Goal: Task Accomplishment & Management: Use online tool/utility

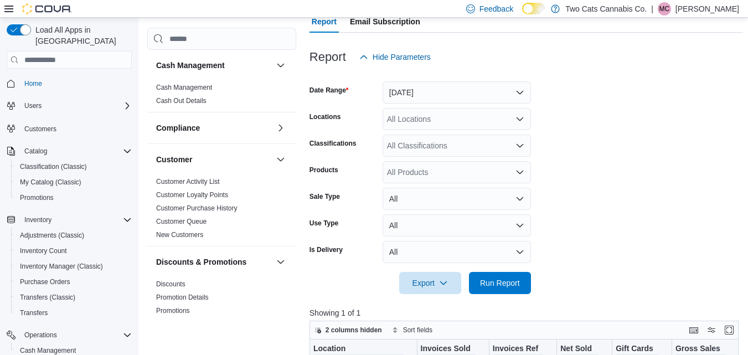
scroll to position [0, 509]
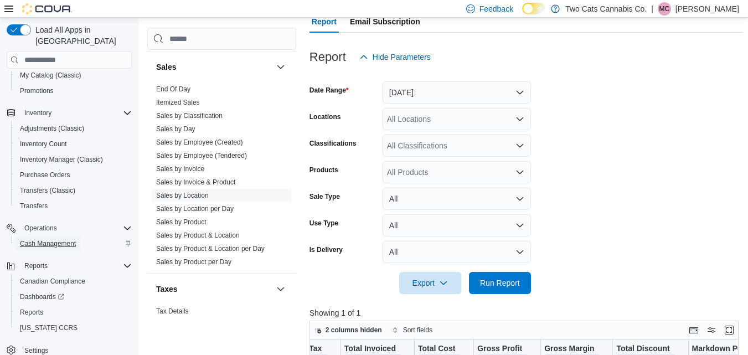
click at [39, 239] on span "Cash Management" at bounding box center [48, 243] width 56 height 9
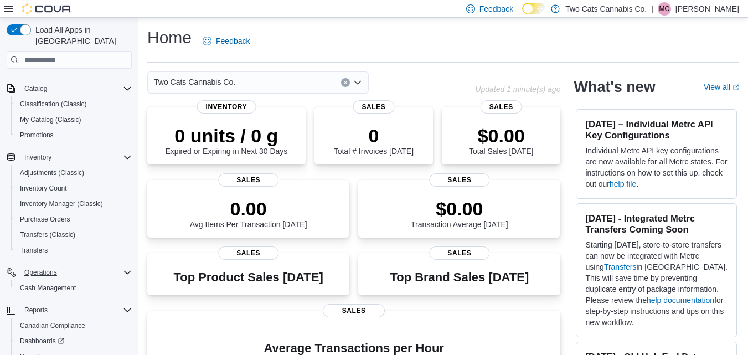
scroll to position [63, 0]
click at [52, 283] on span "Cash Management" at bounding box center [48, 287] width 56 height 9
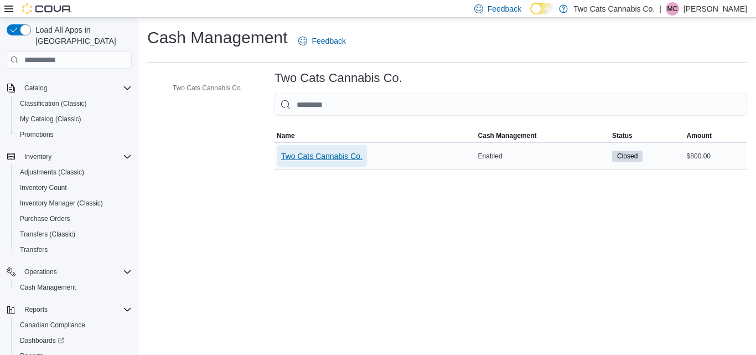
click at [320, 154] on span "Two Cats Cannabis Co." at bounding box center [321, 156] width 81 height 11
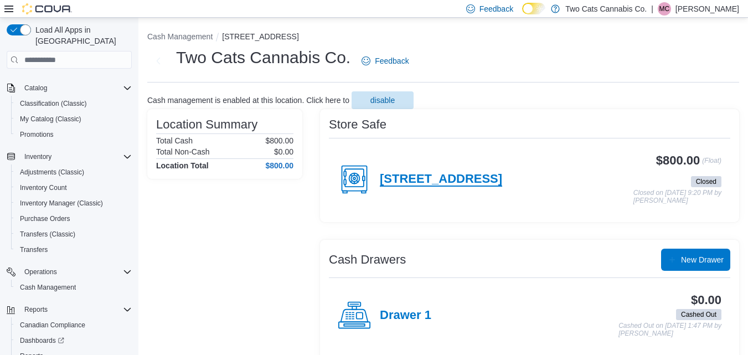
click at [420, 177] on h4 "1014 Gerrard East" at bounding box center [441, 179] width 122 height 14
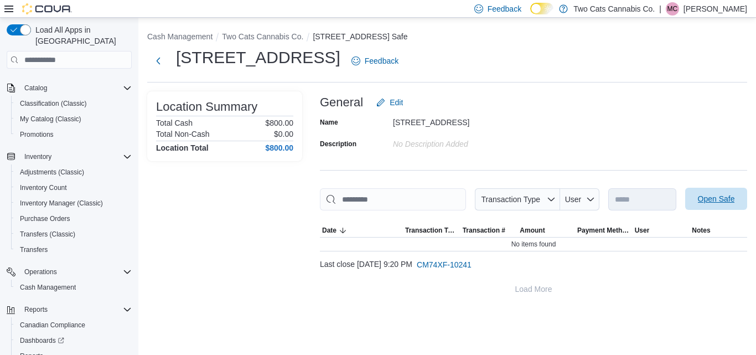
click at [712, 199] on span "Open Safe" at bounding box center [716, 198] width 37 height 11
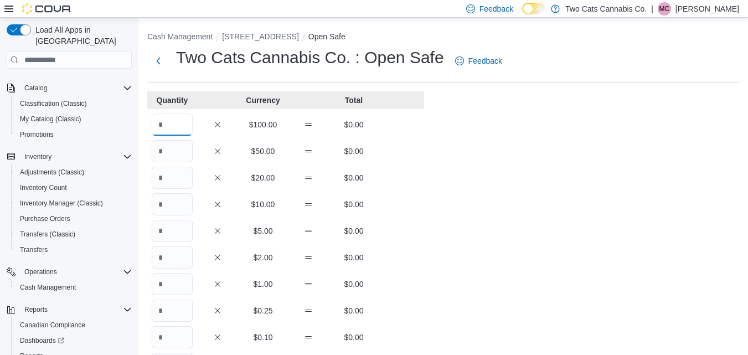
click at [168, 121] on input "Quantity" at bounding box center [172, 124] width 41 height 22
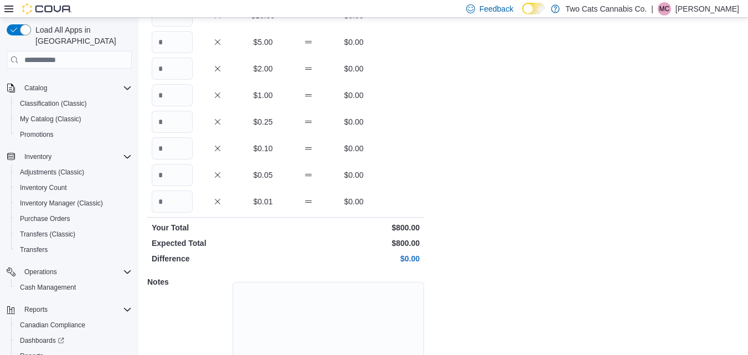
scroll to position [240, 0]
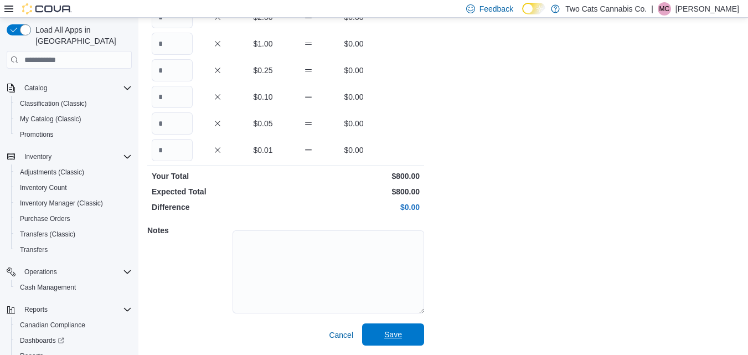
type input "*"
click at [387, 335] on span "Save" at bounding box center [393, 334] width 18 height 11
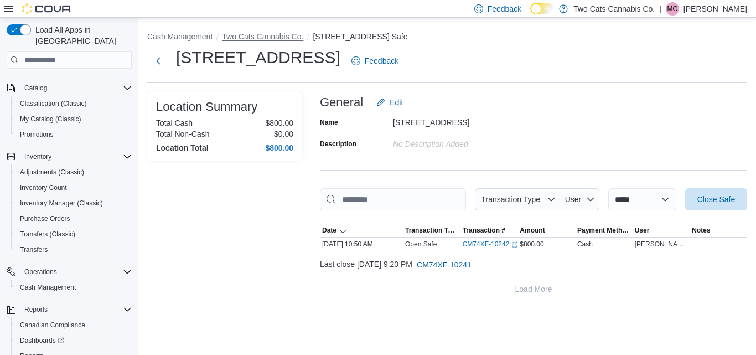
click at [256, 38] on button "Two Cats Cannabis Co." at bounding box center [262, 36] width 81 height 9
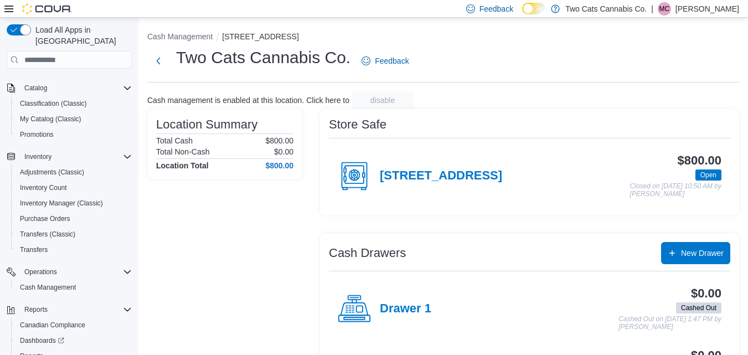
scroll to position [126, 0]
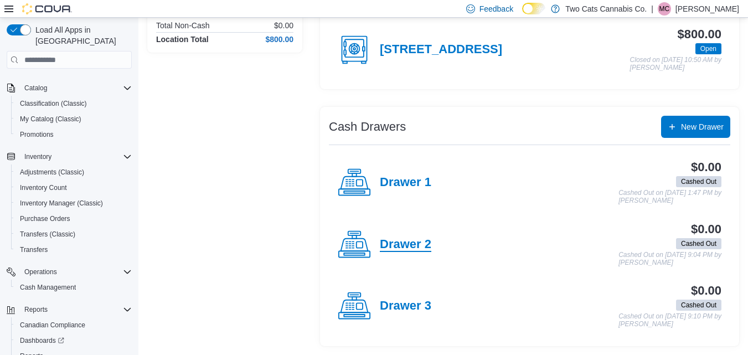
click at [399, 243] on h4 "Drawer 2" at bounding box center [405, 244] width 51 height 14
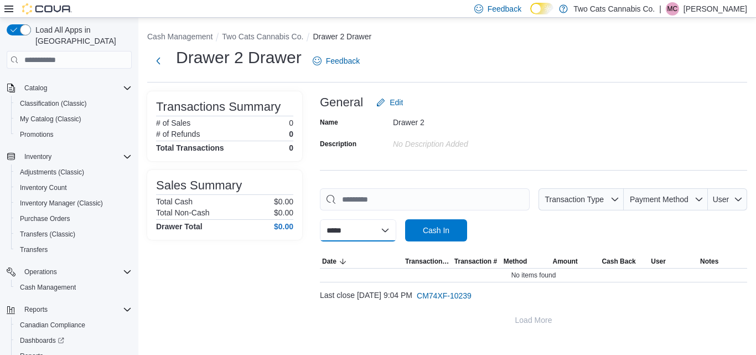
click at [396, 232] on select "**********" at bounding box center [358, 230] width 76 height 22
click at [450, 224] on span "Cash In" at bounding box center [436, 230] width 49 height 22
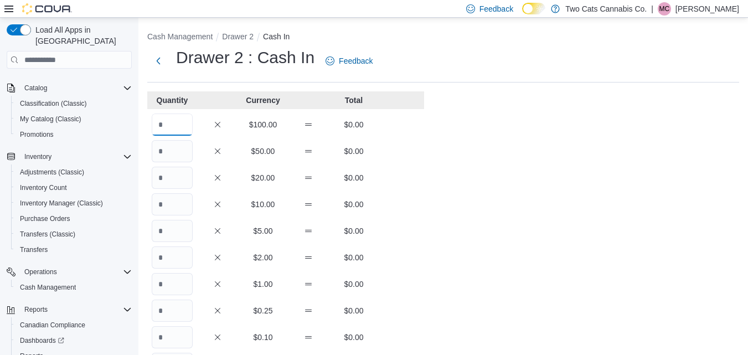
click at [172, 119] on input "Quantity" at bounding box center [172, 124] width 41 height 22
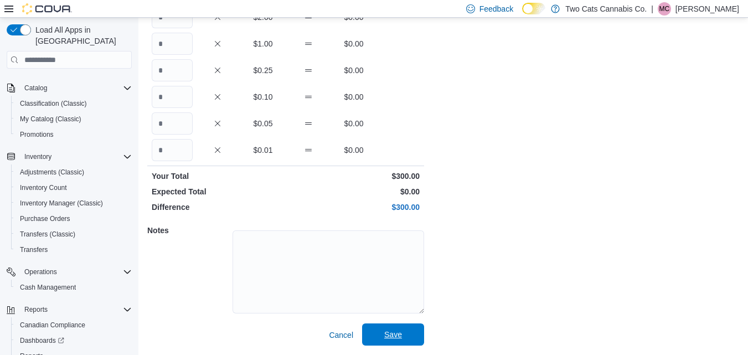
type input "*"
click at [392, 331] on span "Save" at bounding box center [393, 334] width 18 height 11
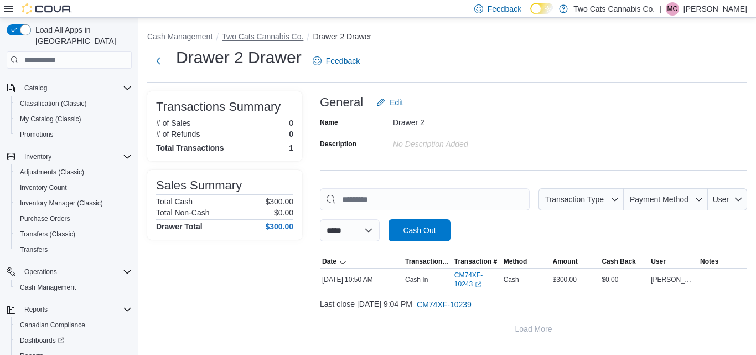
click at [256, 38] on button "Two Cats Cannabis Co." at bounding box center [262, 36] width 81 height 9
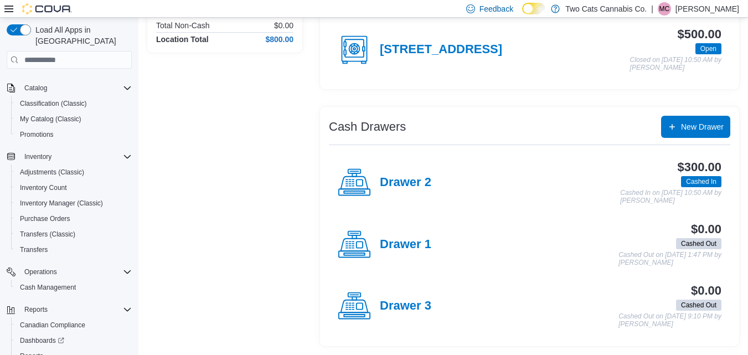
scroll to position [126, 0]
click at [399, 303] on h4 "Drawer 3" at bounding box center [405, 306] width 51 height 14
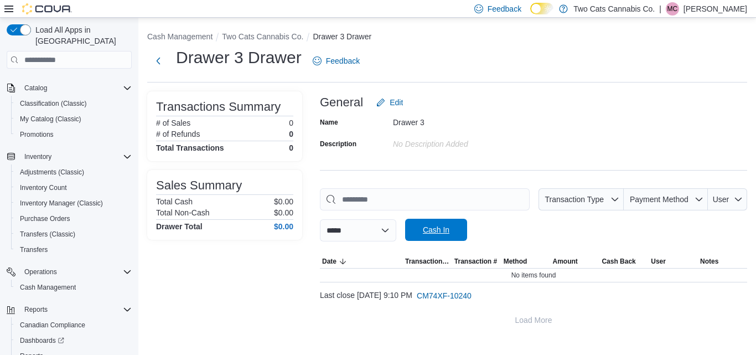
click at [449, 226] on span "Cash In" at bounding box center [436, 229] width 27 height 11
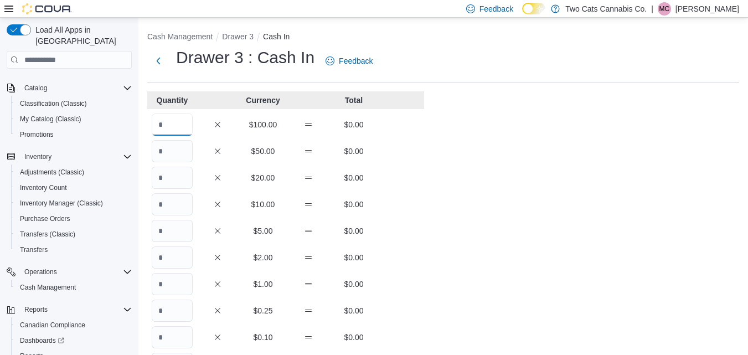
click at [167, 125] on input "Quantity" at bounding box center [172, 124] width 41 height 22
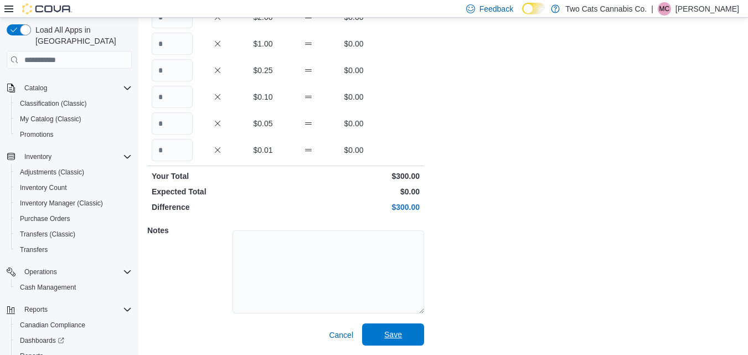
type input "*"
click at [388, 330] on span "Save" at bounding box center [393, 334] width 18 height 11
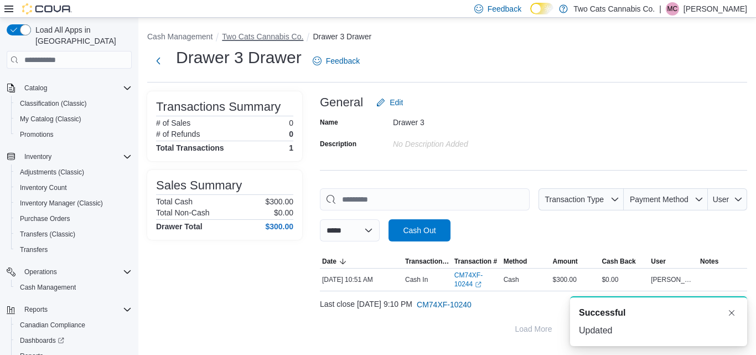
click at [247, 35] on button "Two Cats Cannabis Co." at bounding box center [262, 36] width 81 height 9
